Goal: Information Seeking & Learning: Compare options

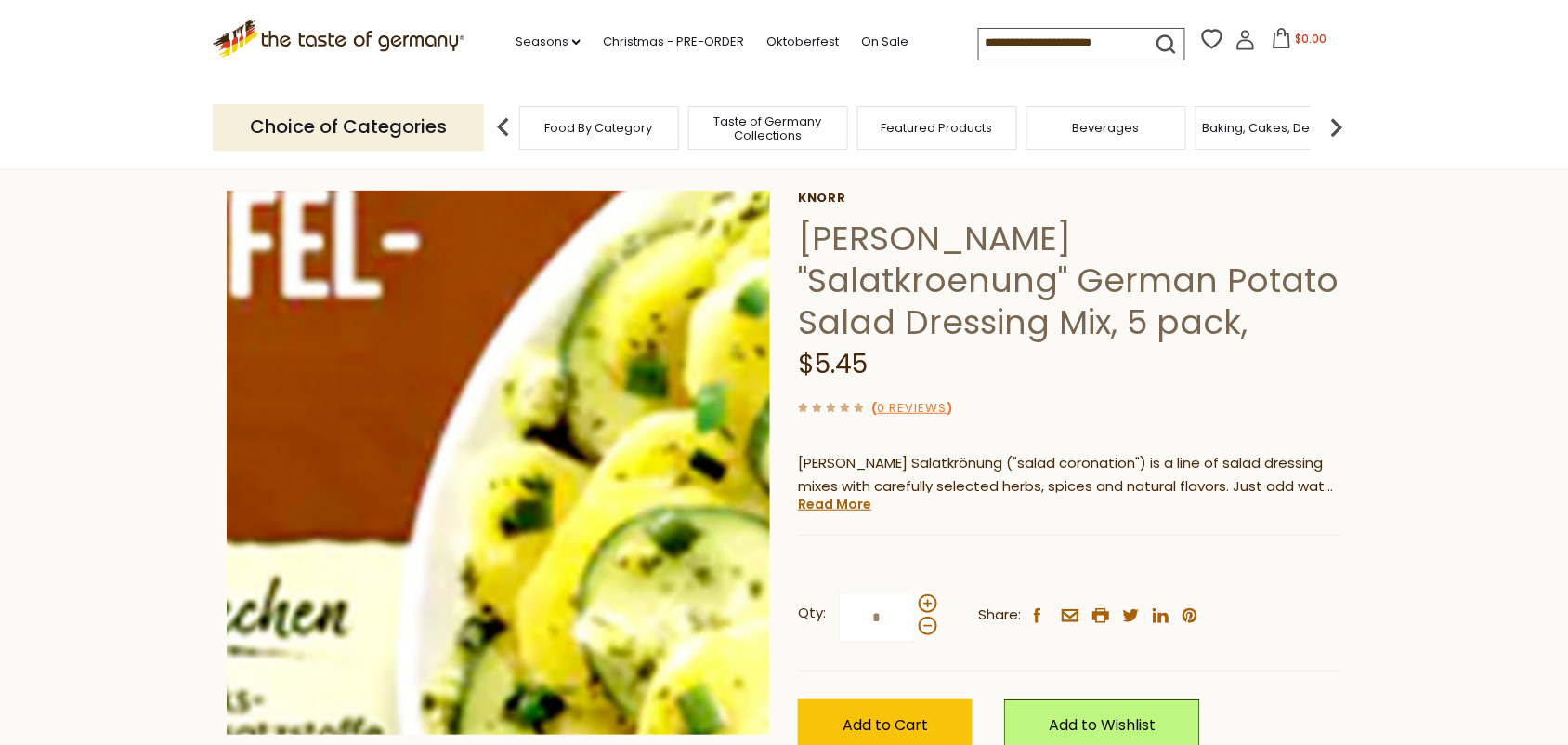
scroll to position [116, 0]
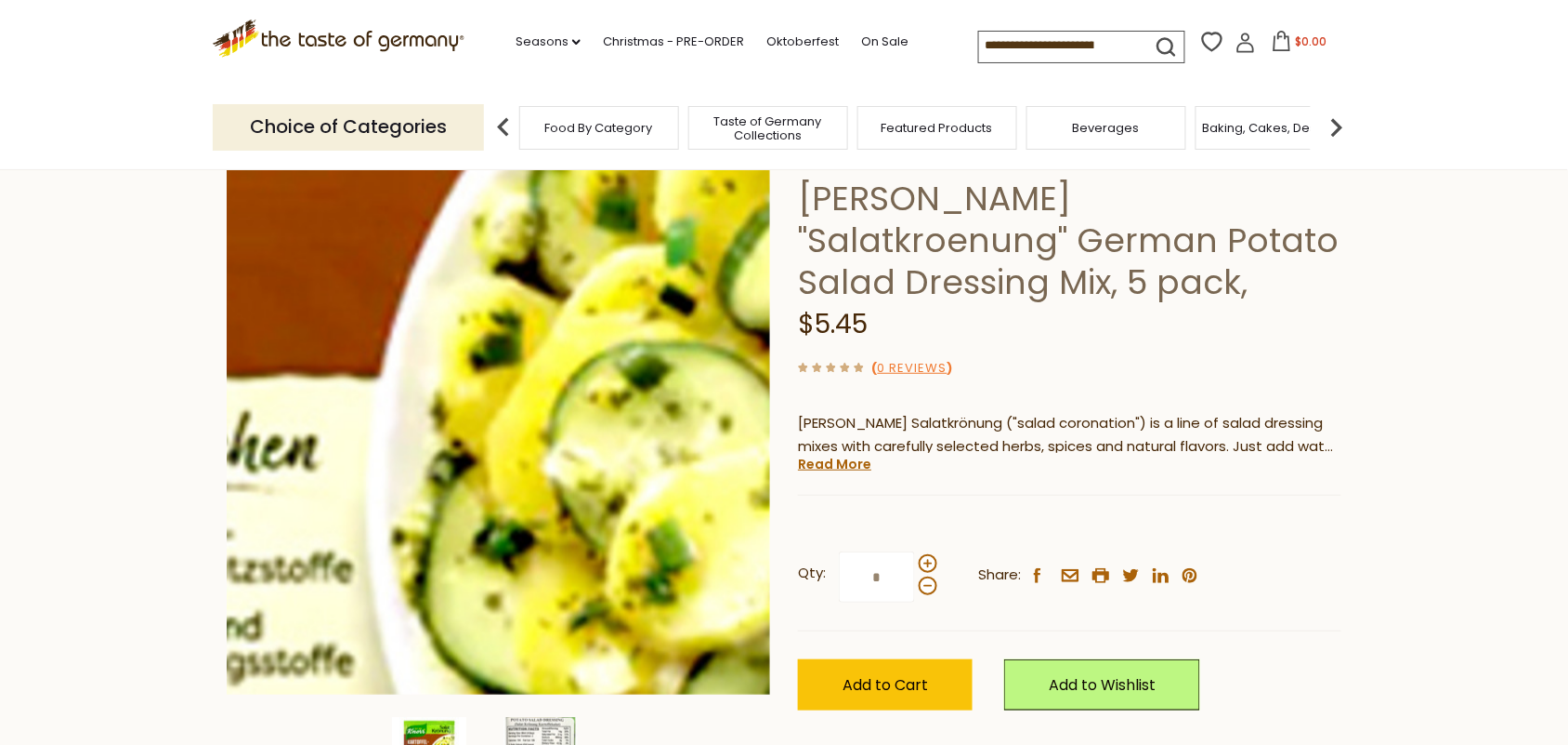
click at [539, 438] on img at bounding box center [498, 422] width 543 height 544
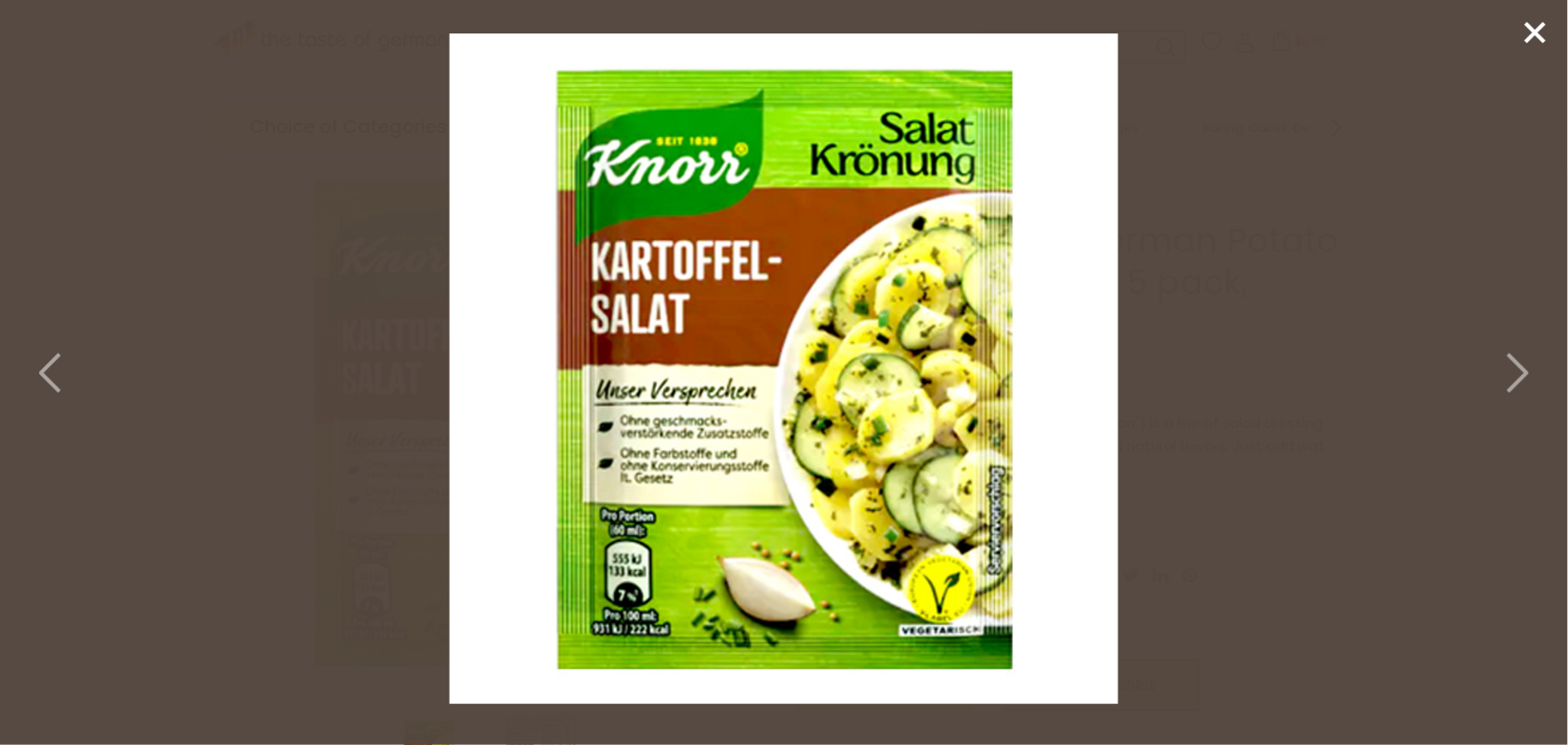
click at [1254, 35] on line at bounding box center [1535, 33] width 19 height 19
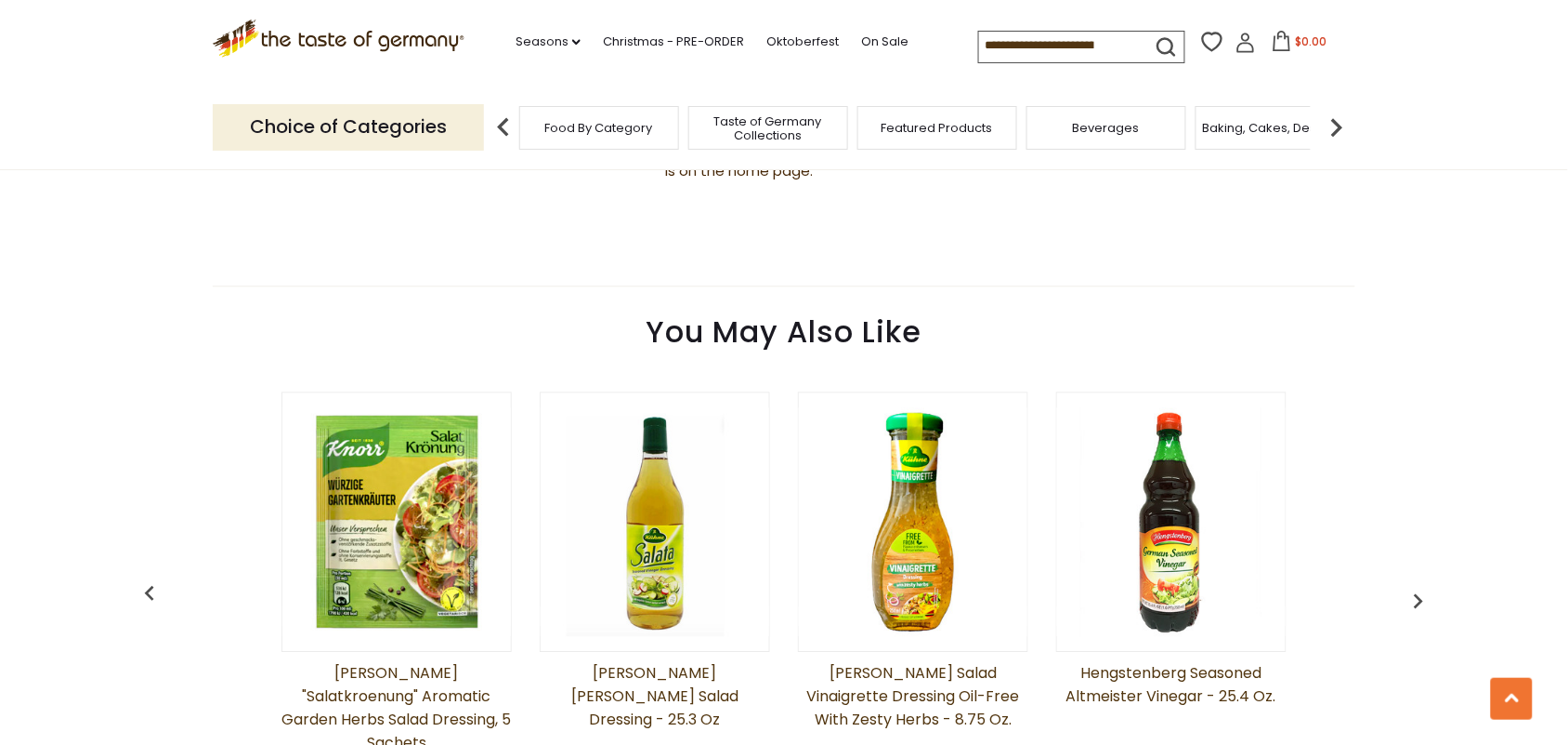
scroll to position [1394, 0]
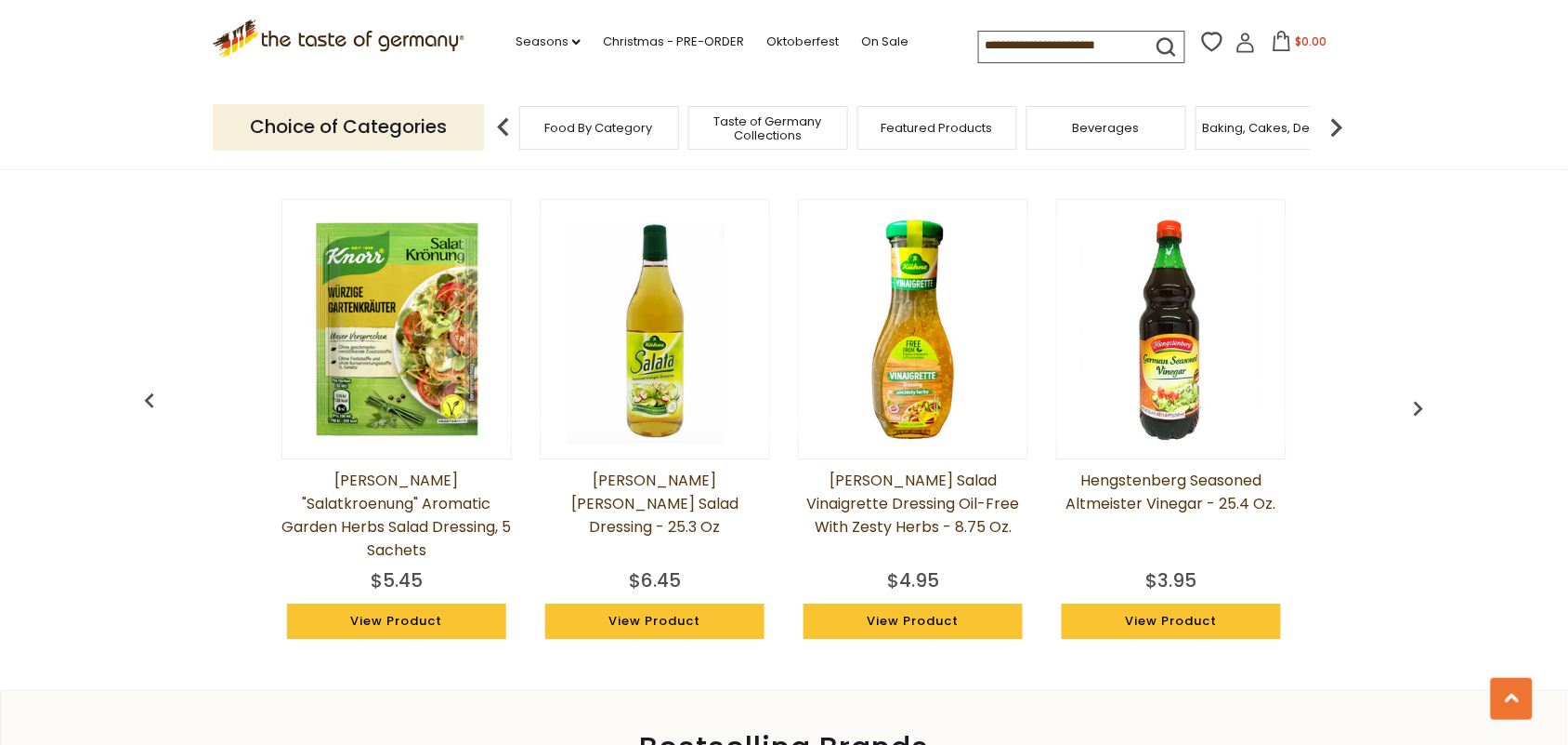
click at [377, 364] on img at bounding box center [396, 330] width 229 height 229
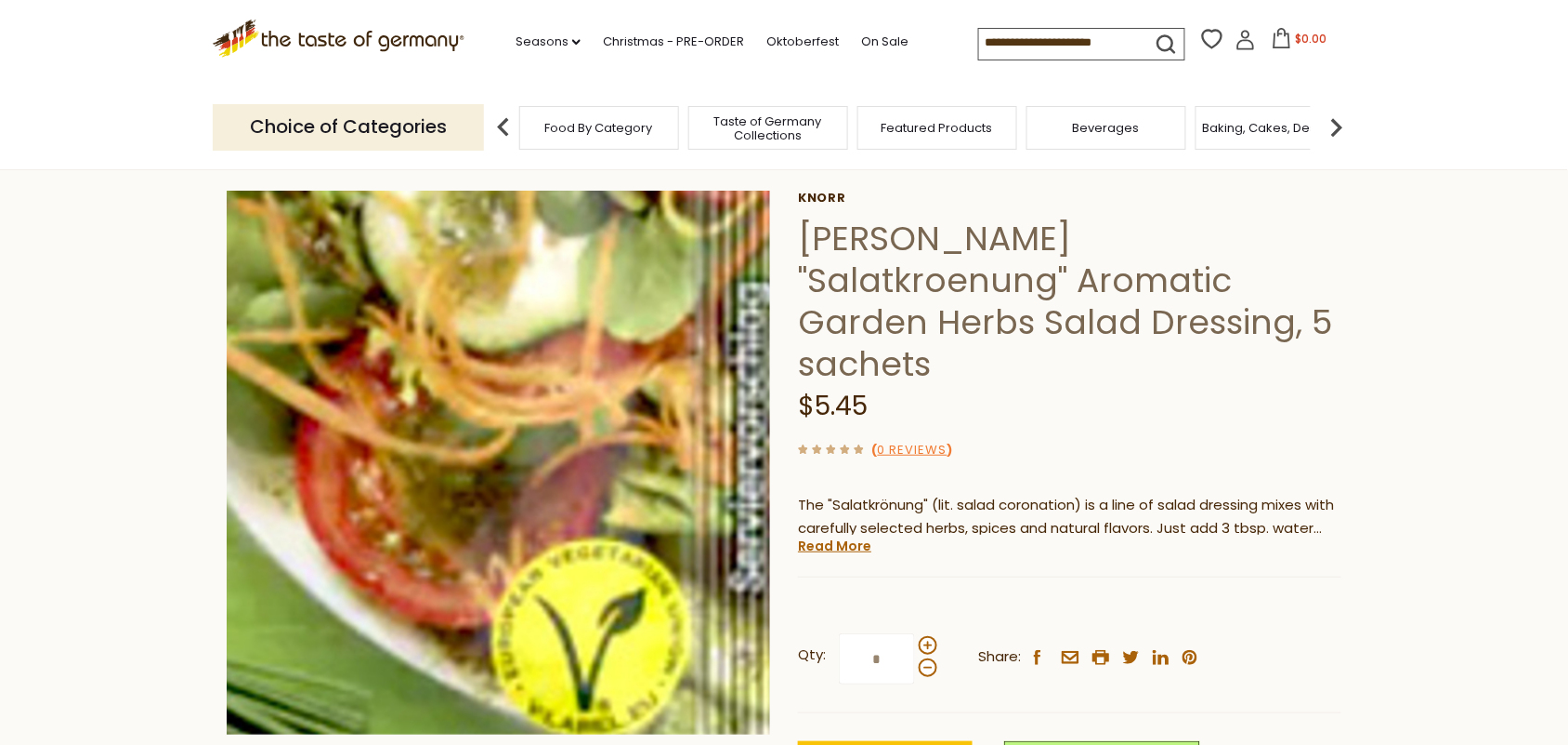
scroll to position [116, 0]
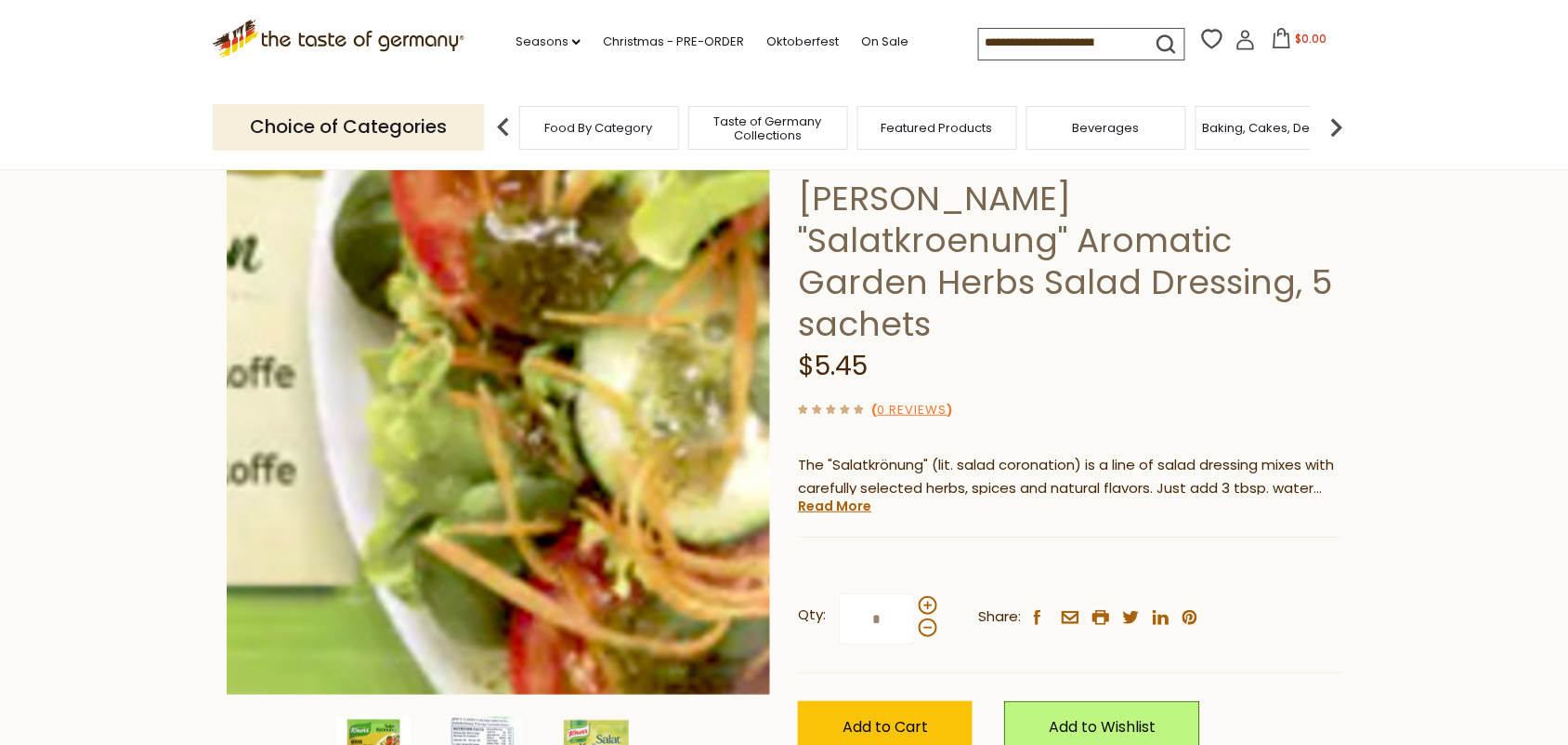
click at [563, 516] on img at bounding box center [498, 422] width 543 height 544
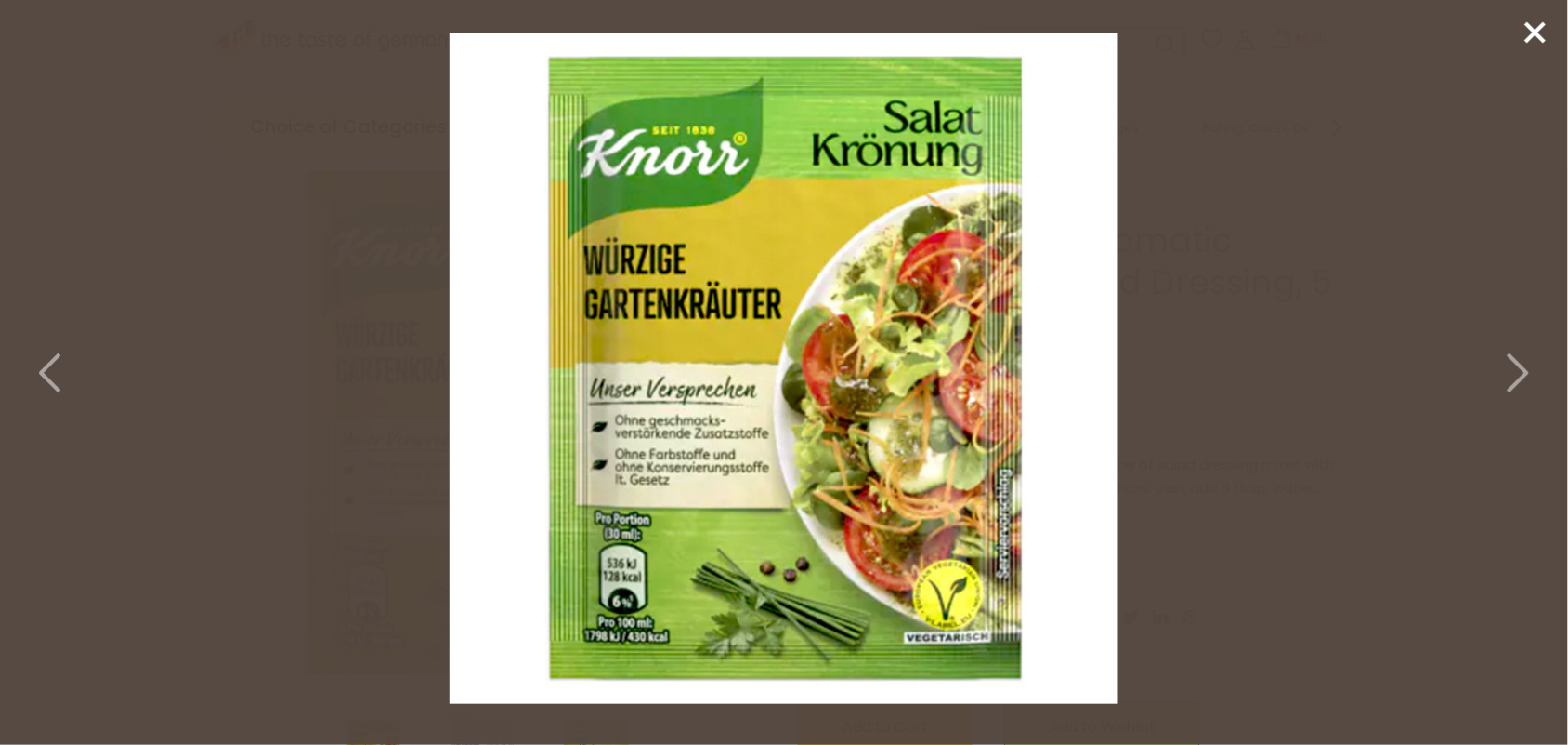
click at [1534, 34] on line at bounding box center [1535, 33] width 19 height 19
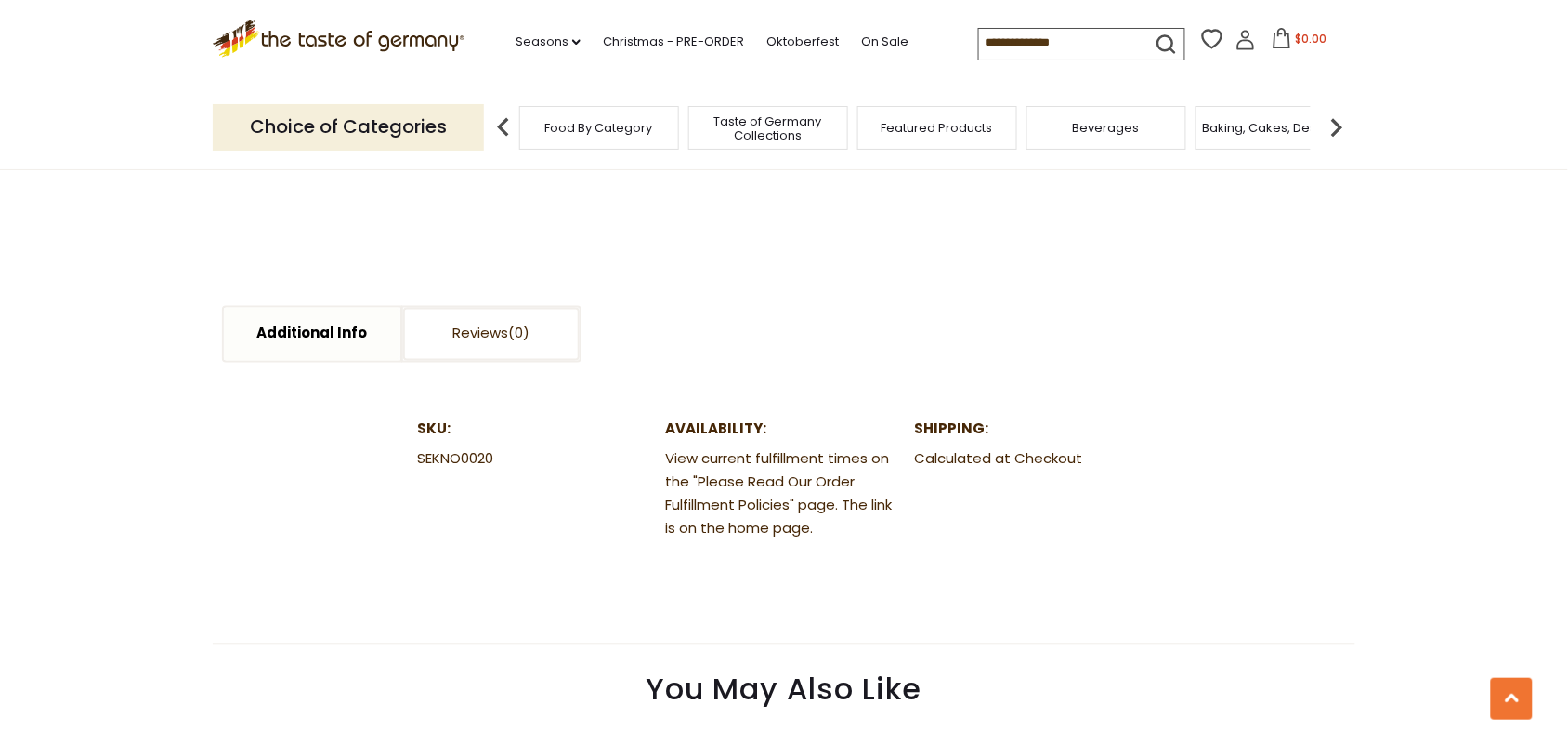
scroll to position [1394, 0]
